Goal: Information Seeking & Learning: Learn about a topic

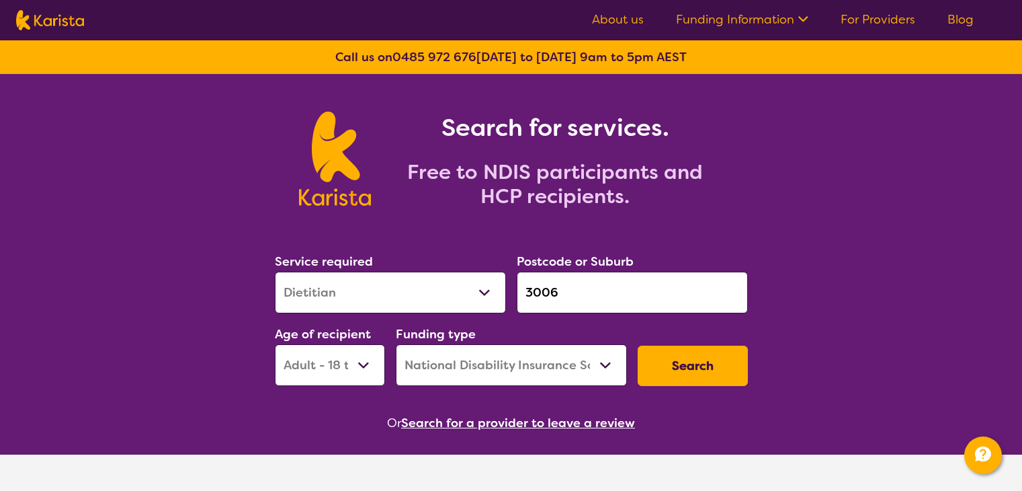
select select "Dietitian"
select select "AD"
select select "NDIS"
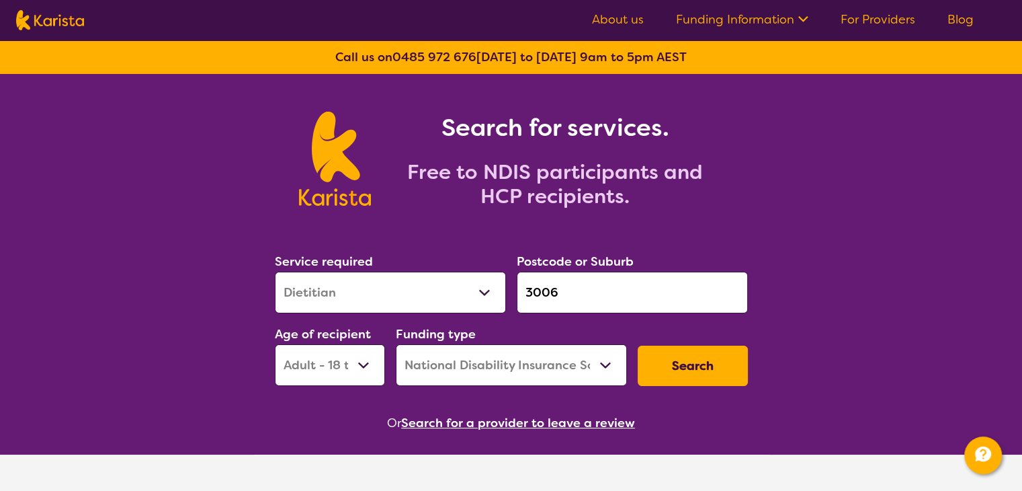
click at [696, 116] on h1 "Search for services." at bounding box center [555, 128] width 336 height 32
click at [949, 17] on link "Blog" at bounding box center [961, 19] width 26 height 16
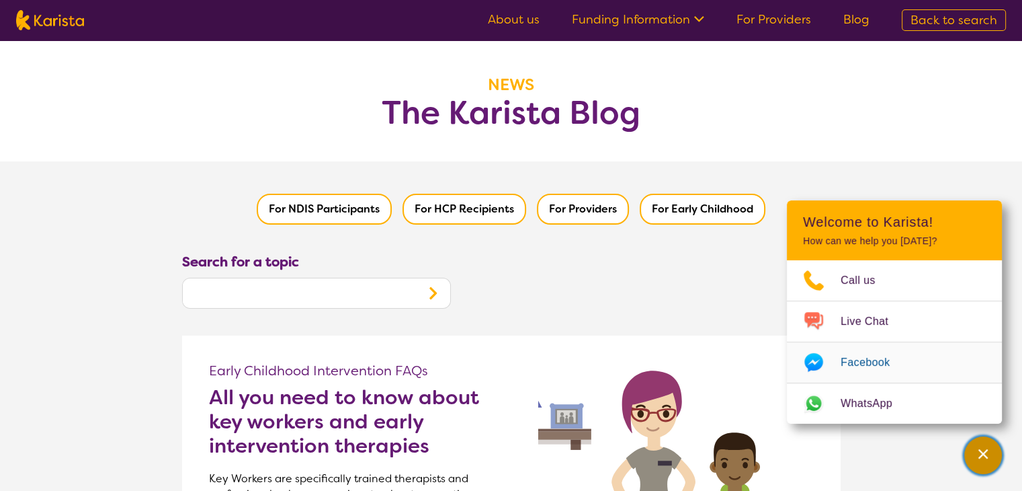
drag, startPoint x: 990, startPoint y: 447, endPoint x: 896, endPoint y: 394, distance: 108.1
click at [992, 447] on div "Channel Menu" at bounding box center [983, 455] width 27 height 30
